Goal: Task Accomplishment & Management: Manage account settings

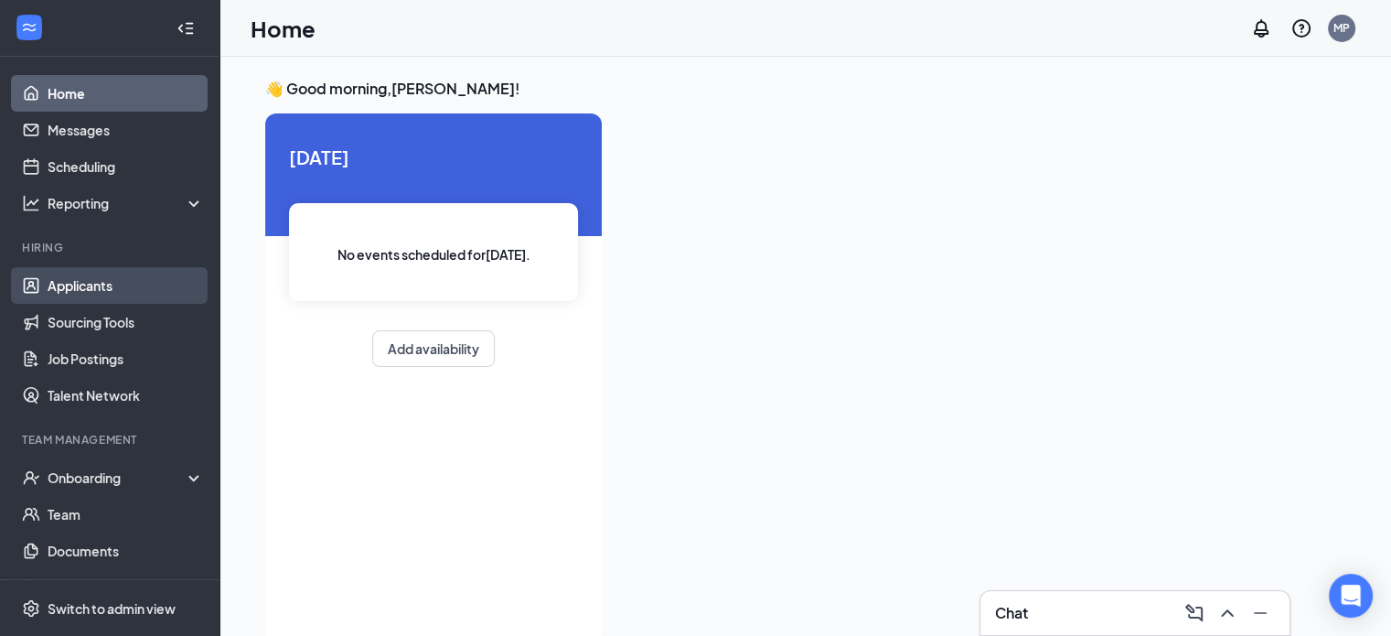
click at [80, 282] on link "Applicants" at bounding box center [126, 285] width 156 height 37
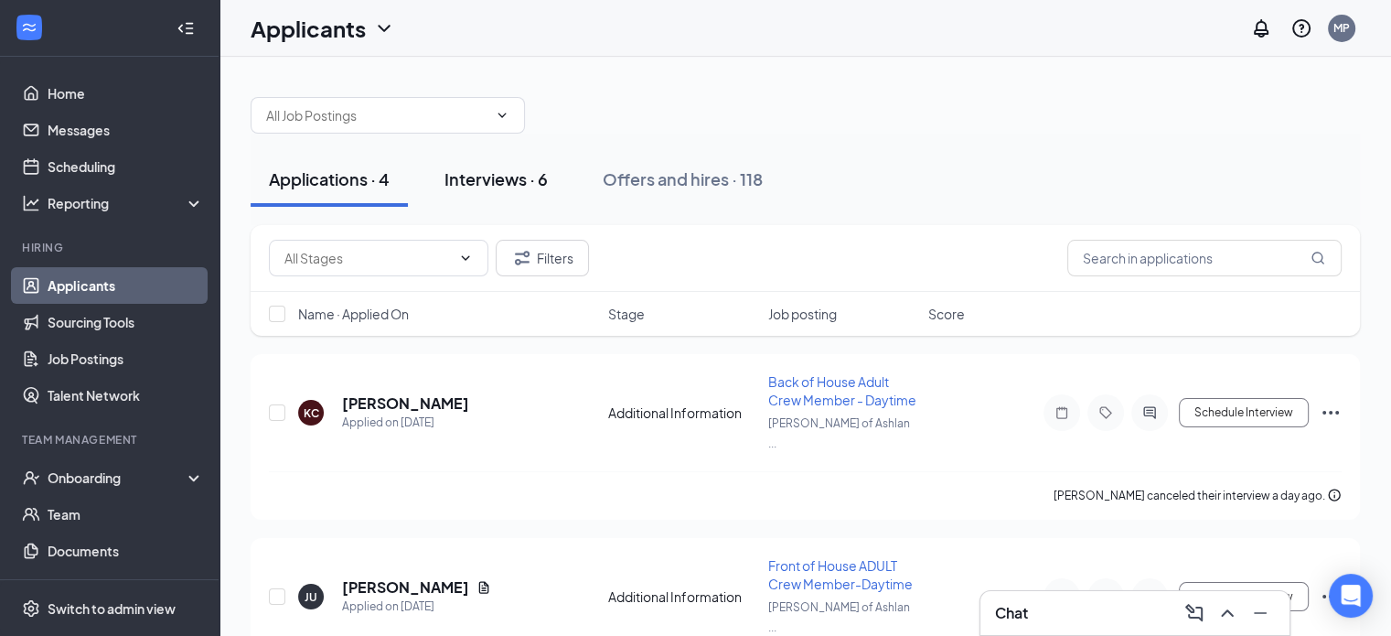
click at [519, 160] on button "Interviews · 6" at bounding box center [496, 179] width 140 height 55
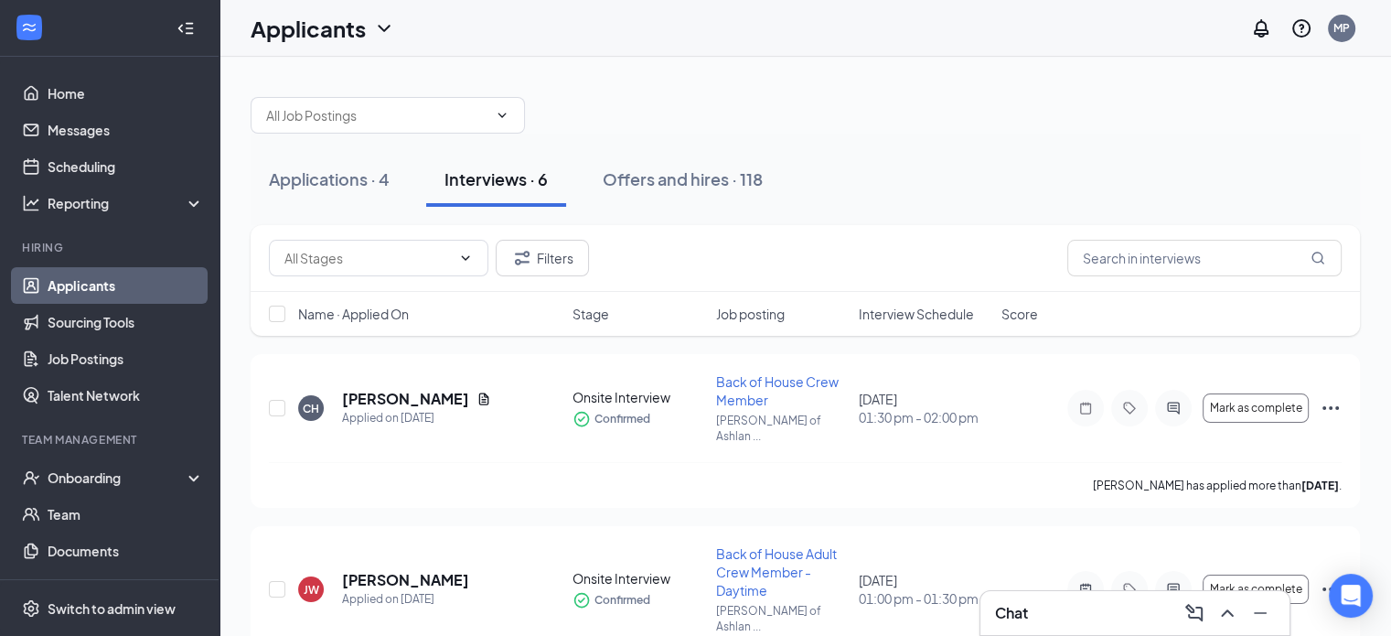
click at [947, 103] on div at bounding box center [805, 106] width 1109 height 55
click at [476, 392] on icon "Document" at bounding box center [483, 398] width 15 height 15
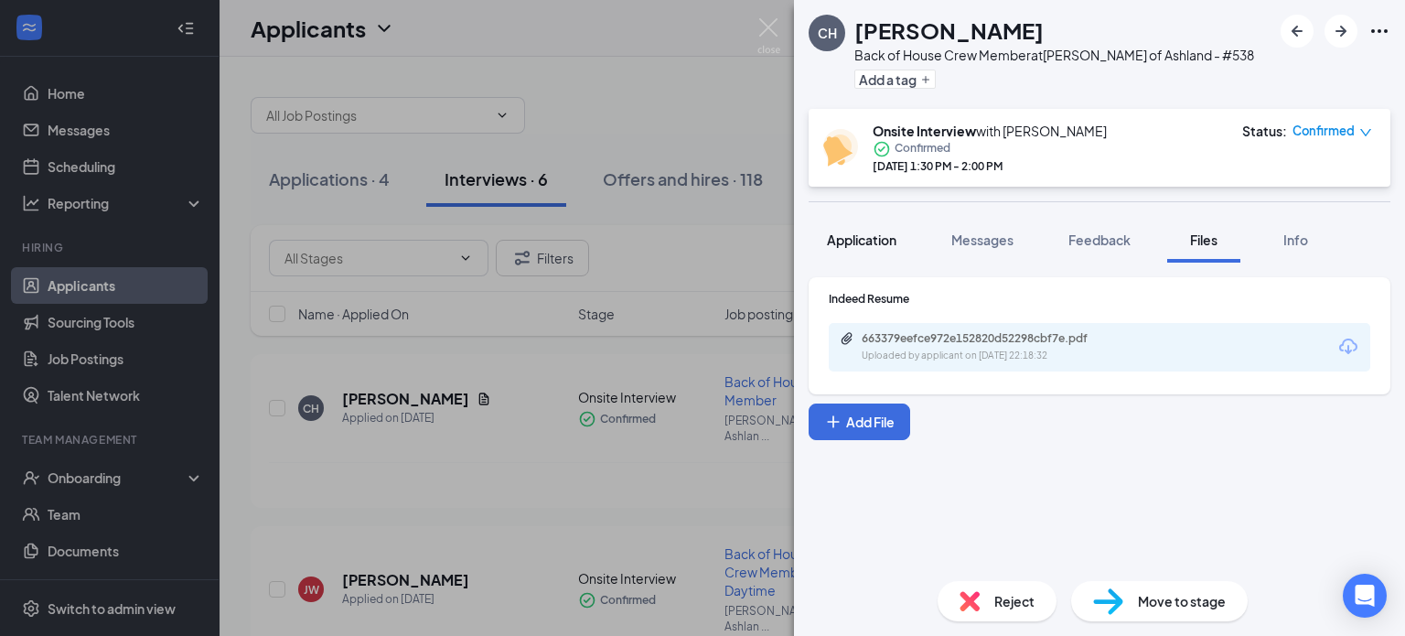
click at [852, 241] on span "Application" at bounding box center [862, 239] width 70 height 16
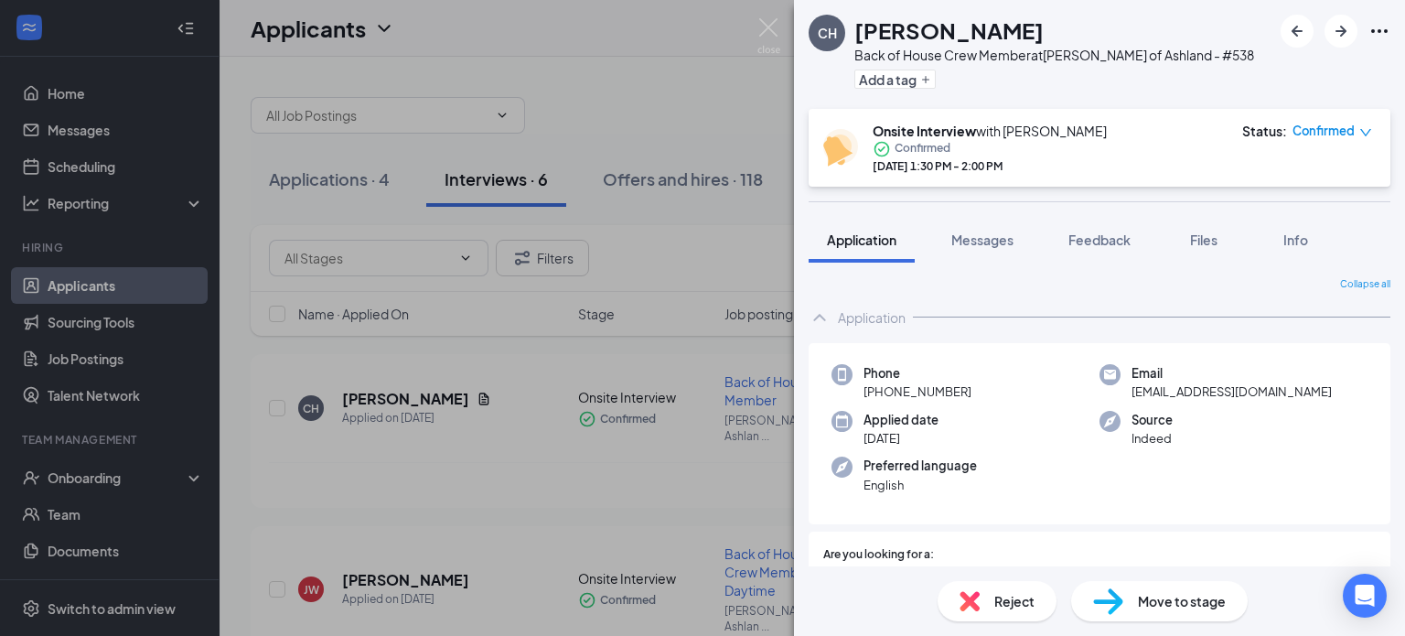
click at [641, 278] on div "CH [PERSON_NAME] Back of House Crew Member at [PERSON_NAME] of Ashland - #538 A…" at bounding box center [702, 318] width 1405 height 636
